Goal: Information Seeking & Learning: Understand process/instructions

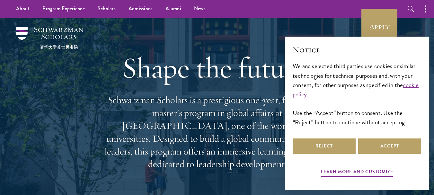
scroll to position [13, 0]
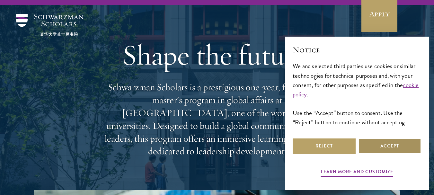
click at [387, 146] on button "Accept" at bounding box center [389, 145] width 63 height 15
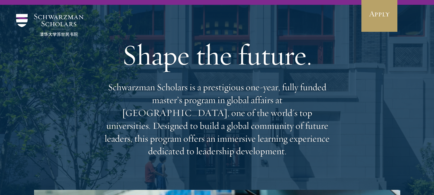
scroll to position [0, 0]
click at [140, 96] on p "Schwarzman Scholars is a prestigious one-year, fully funded master’s program in…" at bounding box center [216, 119] width 231 height 77
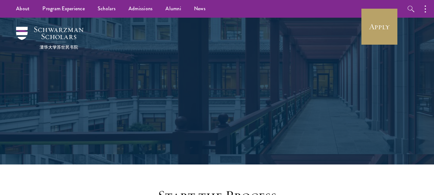
click at [101, 103] on div "Application Instructions" at bounding box center [217, 91] width 370 height 147
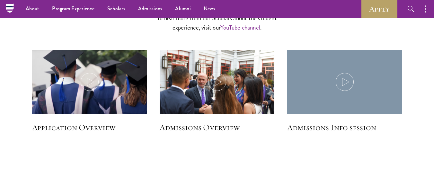
scroll to position [912, 0]
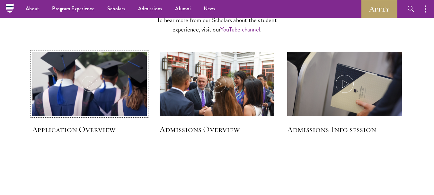
click at [101, 96] on img at bounding box center [90, 84] width 122 height 70
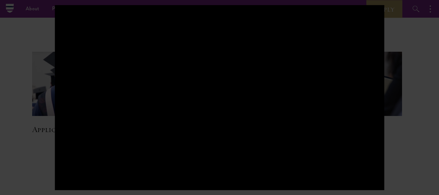
click at [420, 30] on div at bounding box center [219, 97] width 439 height 195
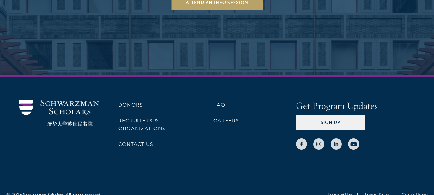
scroll to position [1321, 0]
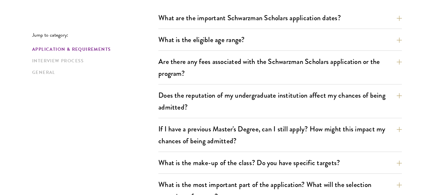
scroll to position [206, 0]
